Goal: Transaction & Acquisition: Purchase product/service

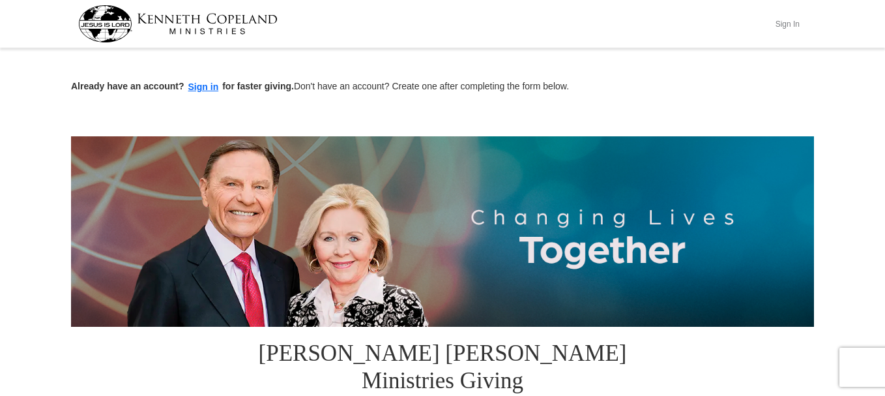
click at [790, 21] on button "Sign In" at bounding box center [787, 24] width 39 height 20
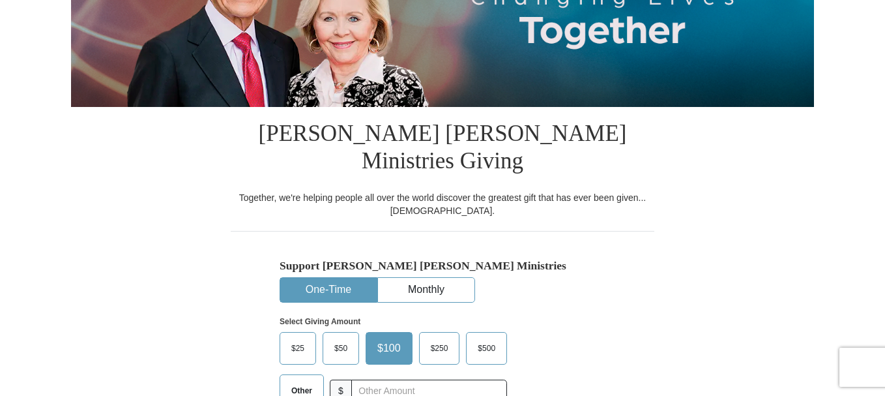
select select "WI"
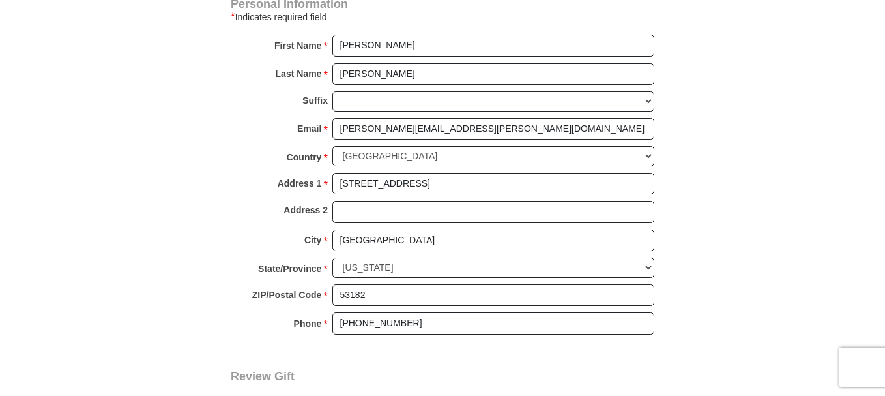
scroll to position [1043, 0]
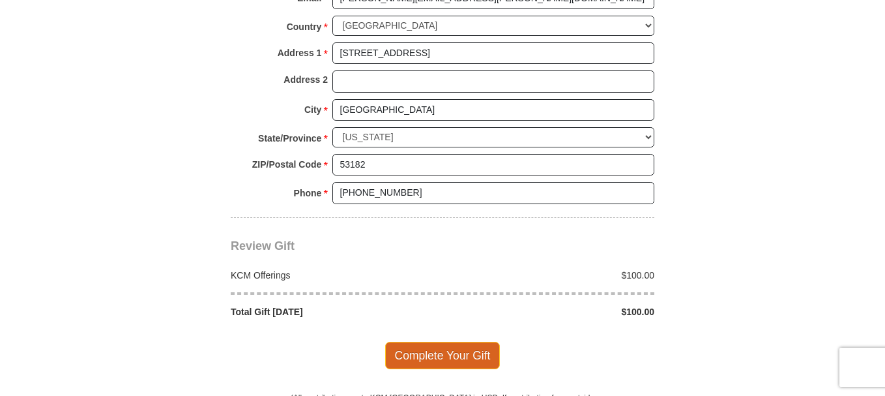
click at [424, 341] on span "Complete Your Gift" at bounding box center [442, 354] width 115 height 27
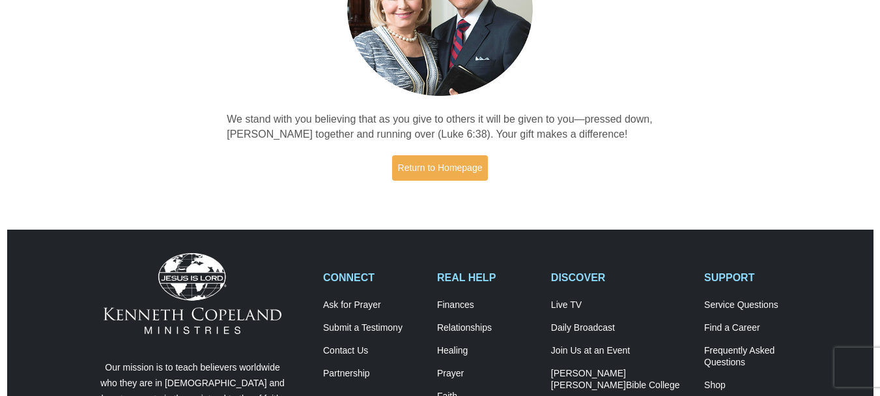
scroll to position [196, 0]
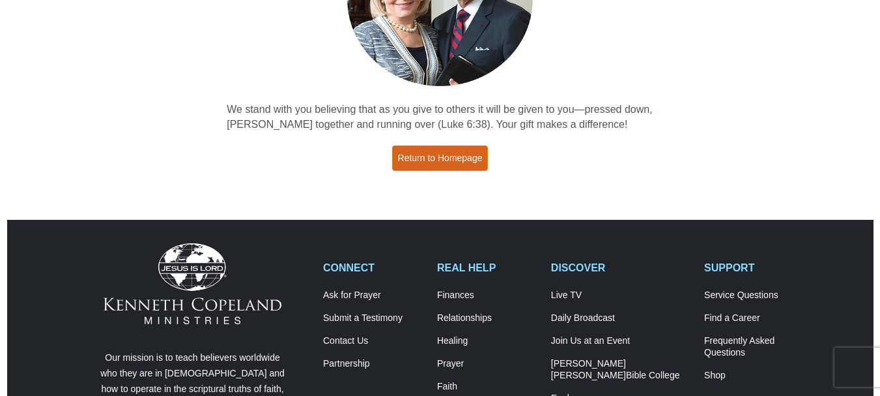
click at [439, 156] on link "Return to Homepage" at bounding box center [440, 157] width 96 height 25
